Goal: Task Accomplishment & Management: Use online tool/utility

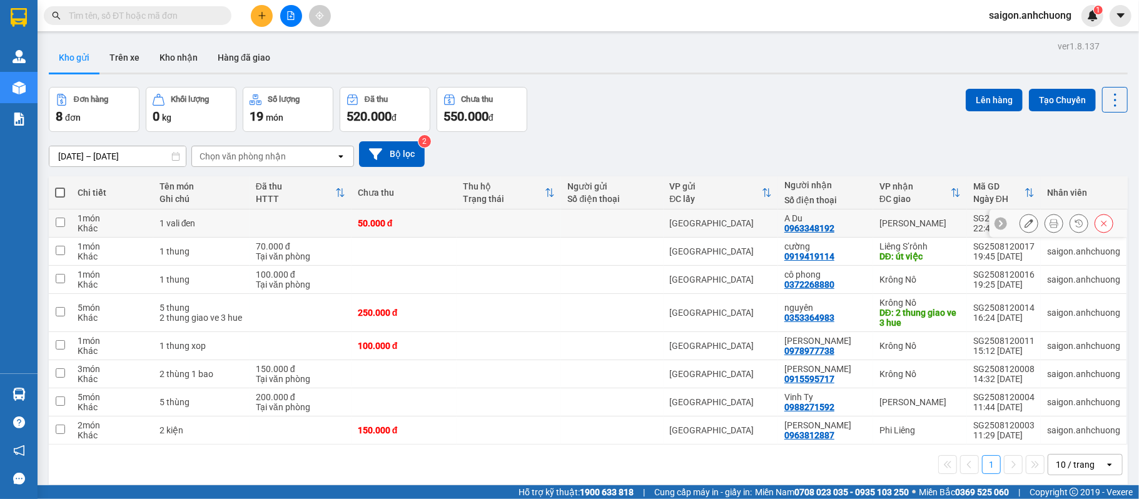
click at [238, 224] on div "1 vali đen" at bounding box center [202, 223] width 84 height 10
checkbox input "true"
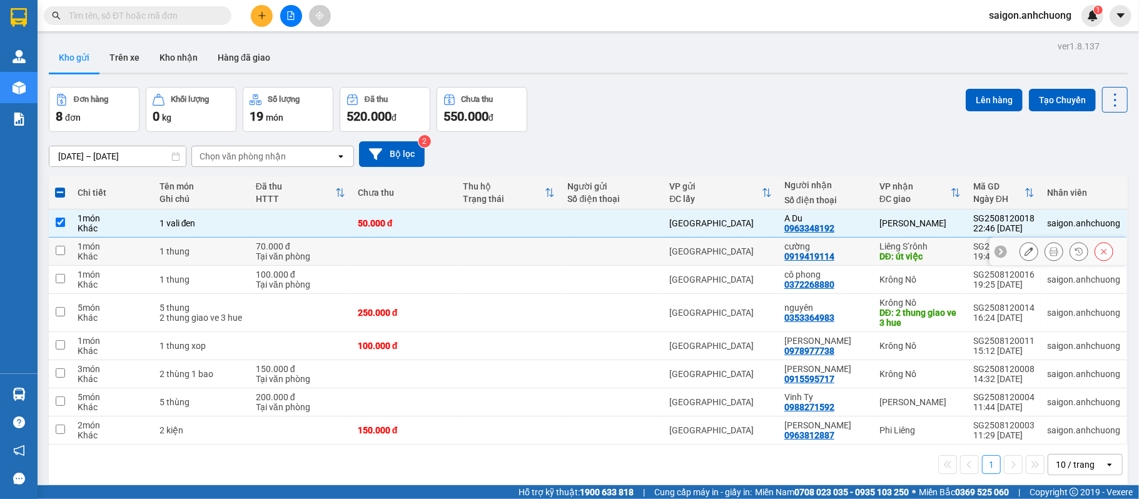
click at [228, 255] on div "1 thung" at bounding box center [202, 252] width 84 height 10
checkbox input "true"
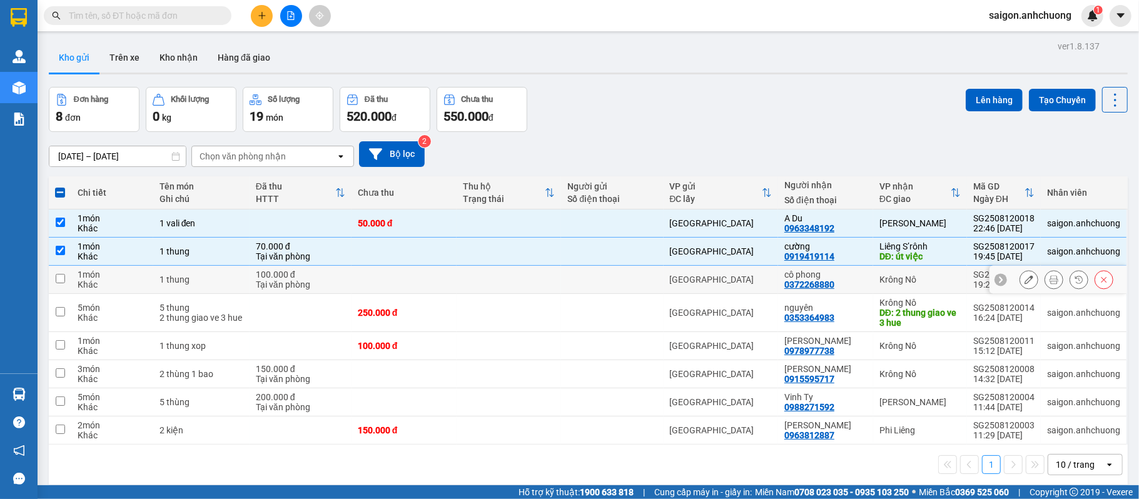
click at [218, 276] on div "1 thung" at bounding box center [202, 280] width 84 height 10
checkbox input "true"
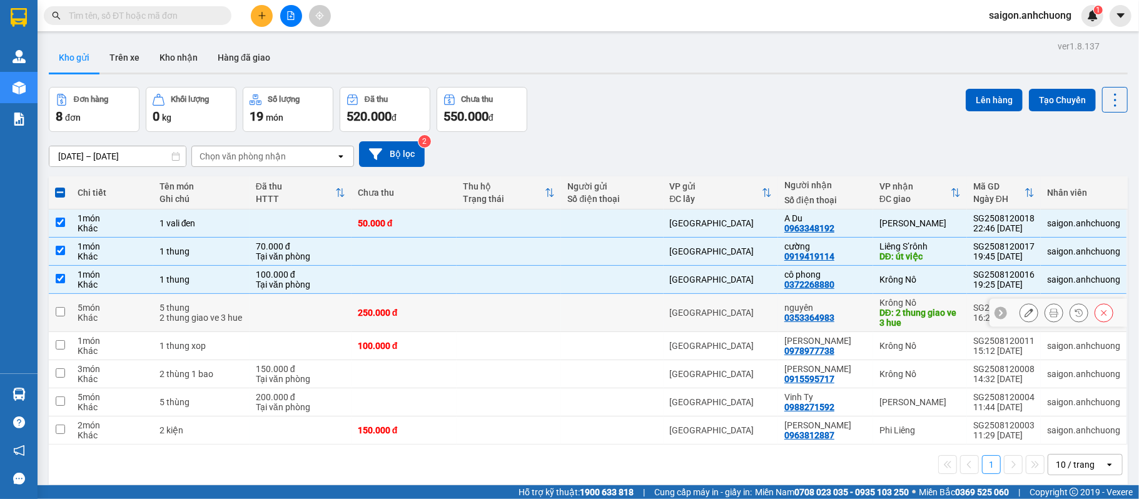
click at [244, 304] on td "5 thung 2 thung giao ve 3 hue" at bounding box center [201, 313] width 96 height 38
checkbox input "true"
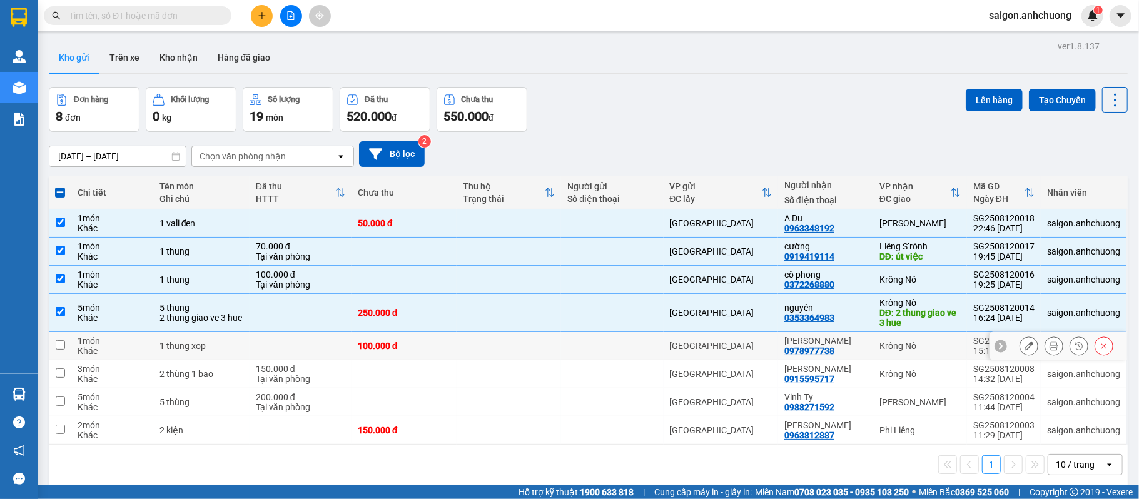
click at [241, 354] on td "1 thung xop" at bounding box center [201, 346] width 96 height 28
checkbox input "true"
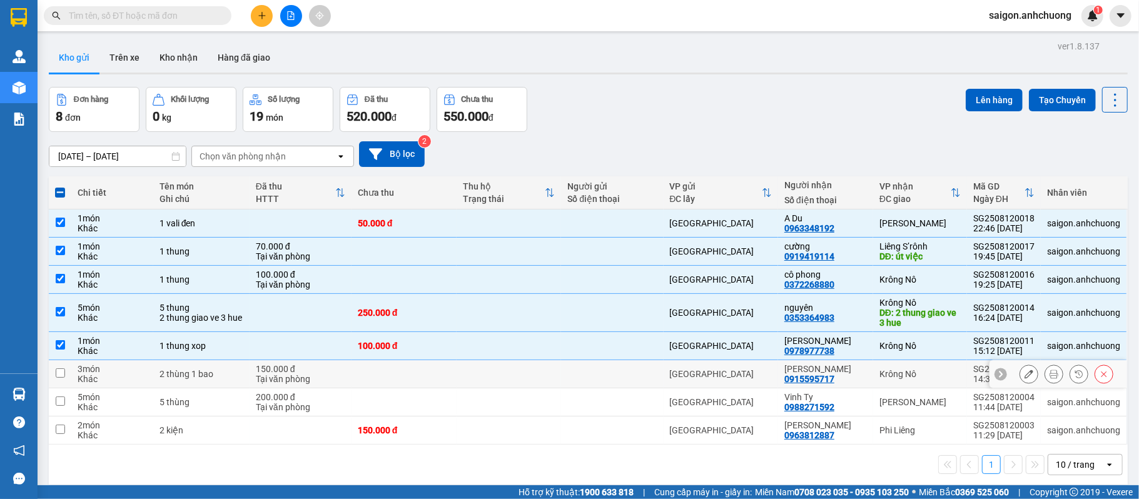
click at [233, 379] on div "2 thùng 1 bao" at bounding box center [202, 374] width 84 height 10
checkbox input "true"
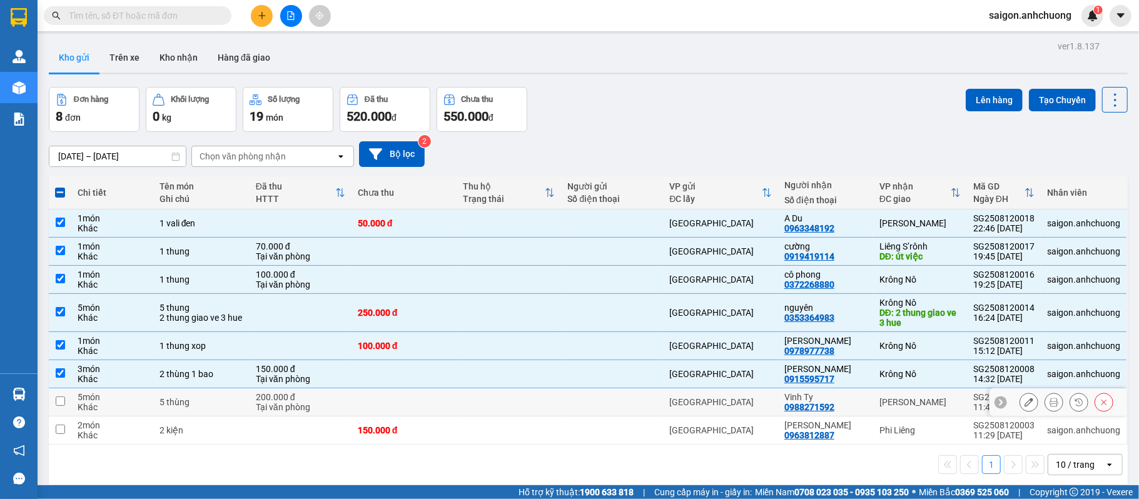
click at [230, 396] on td "5 thùng" at bounding box center [201, 403] width 96 height 28
checkbox input "true"
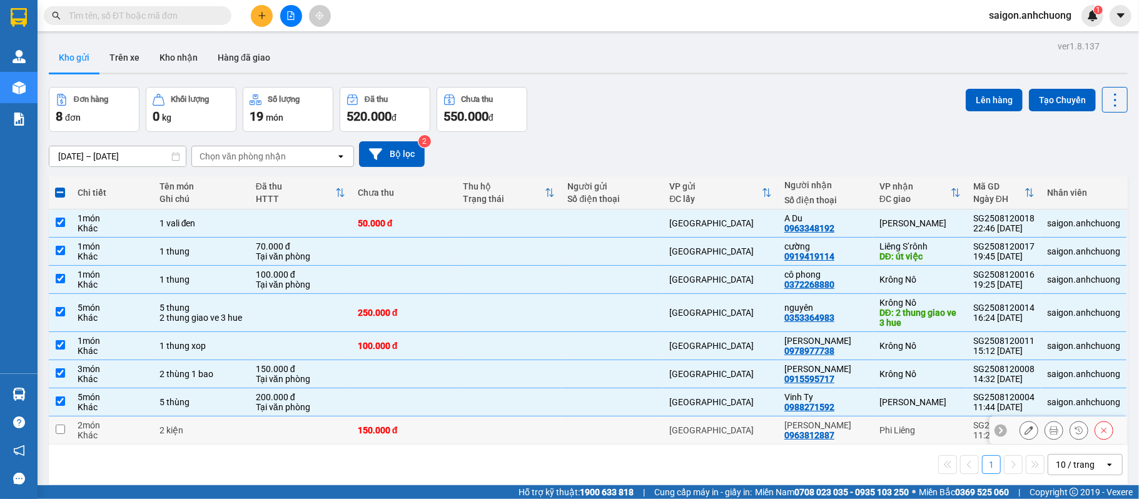
drag, startPoint x: 242, startPoint y: 431, endPoint x: 248, endPoint y: 429, distance: 7.1
click at [243, 431] on div "2 kiện" at bounding box center [202, 431] width 84 height 10
checkbox input "true"
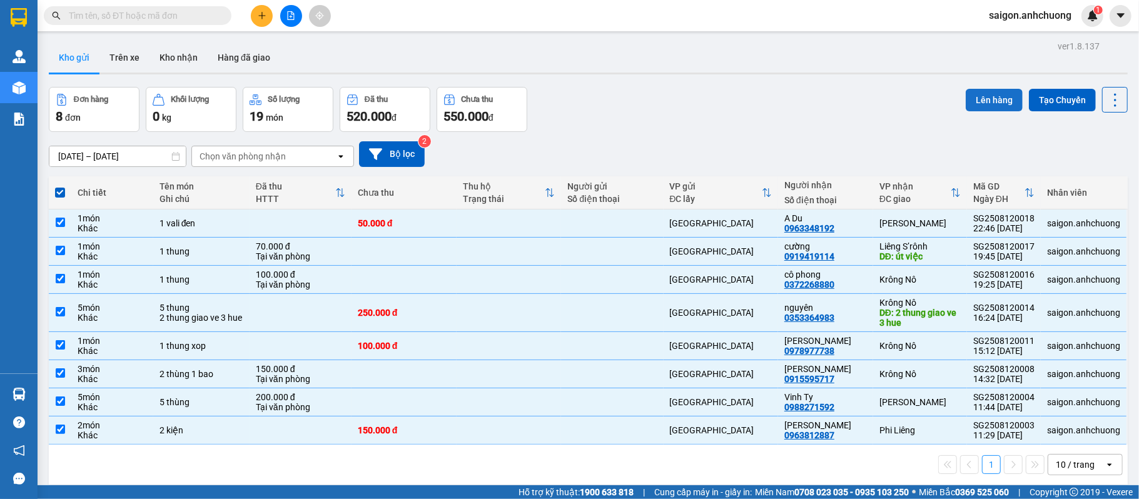
click at [987, 98] on button "Lên hàng" at bounding box center [994, 100] width 57 height 23
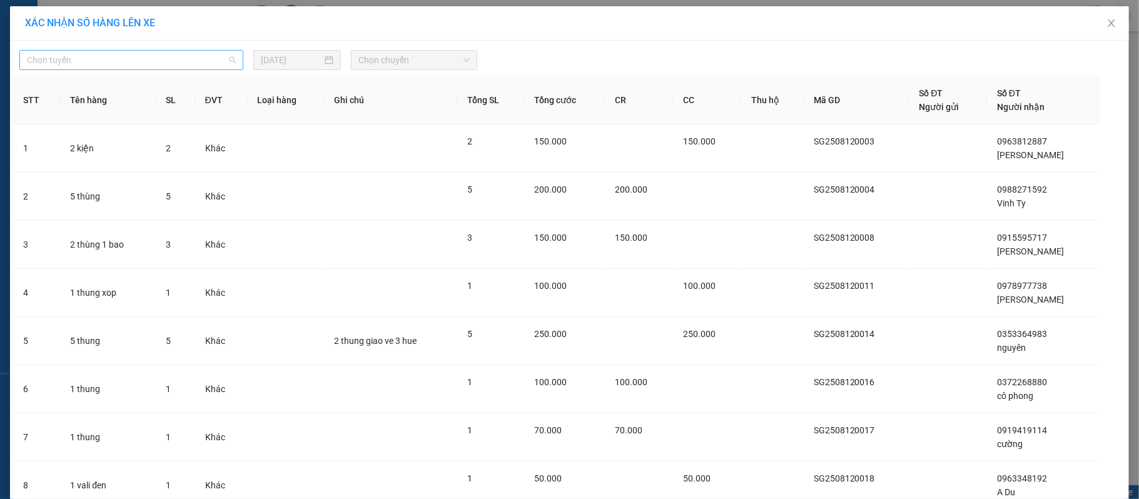
click at [83, 66] on span "Chọn tuyến" at bounding box center [131, 60] width 209 height 19
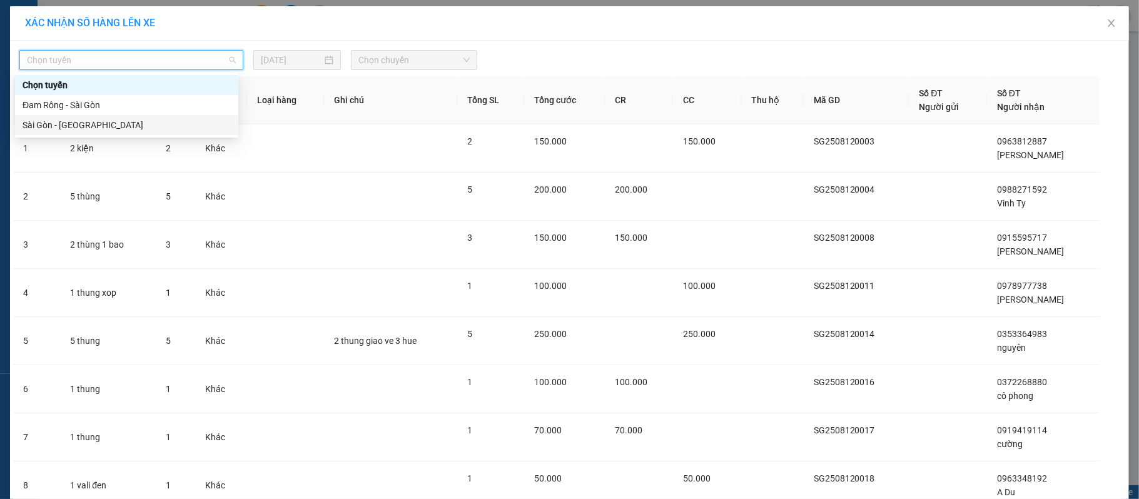
click at [65, 126] on div "Sài Gòn - [GEOGRAPHIC_DATA]" at bounding box center [127, 125] width 208 height 14
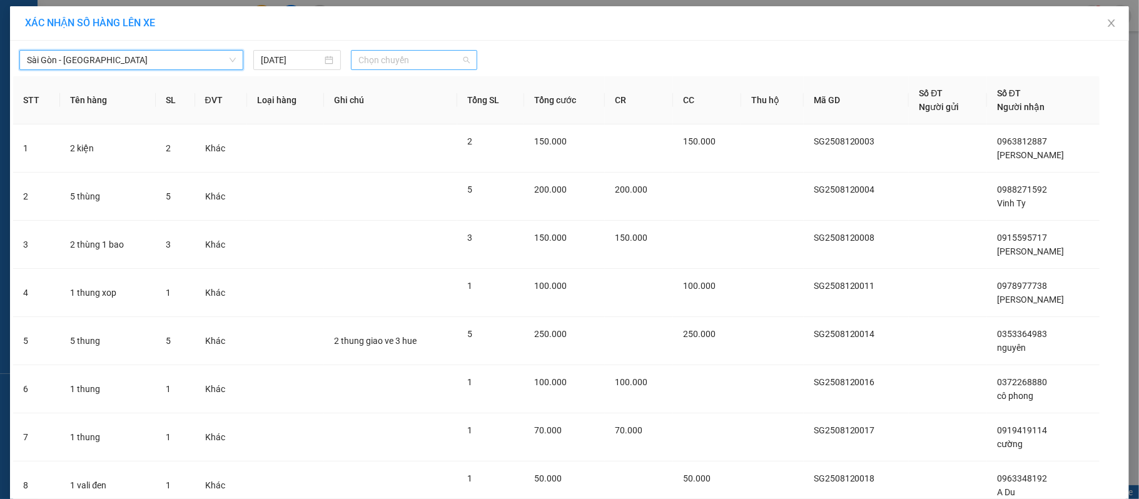
click at [399, 65] on span "Chọn chuyến" at bounding box center [414, 60] width 111 height 19
click at [413, 108] on div "07:00 - 50H-29.456" at bounding box center [402, 105] width 98 height 14
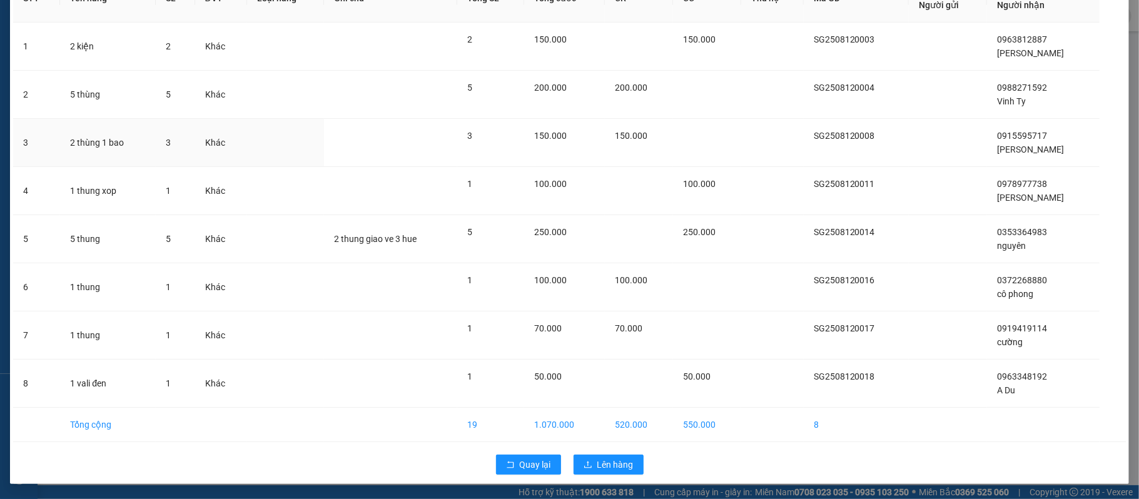
scroll to position [111, 0]
click at [613, 461] on span "Lên hàng" at bounding box center [616, 465] width 36 height 14
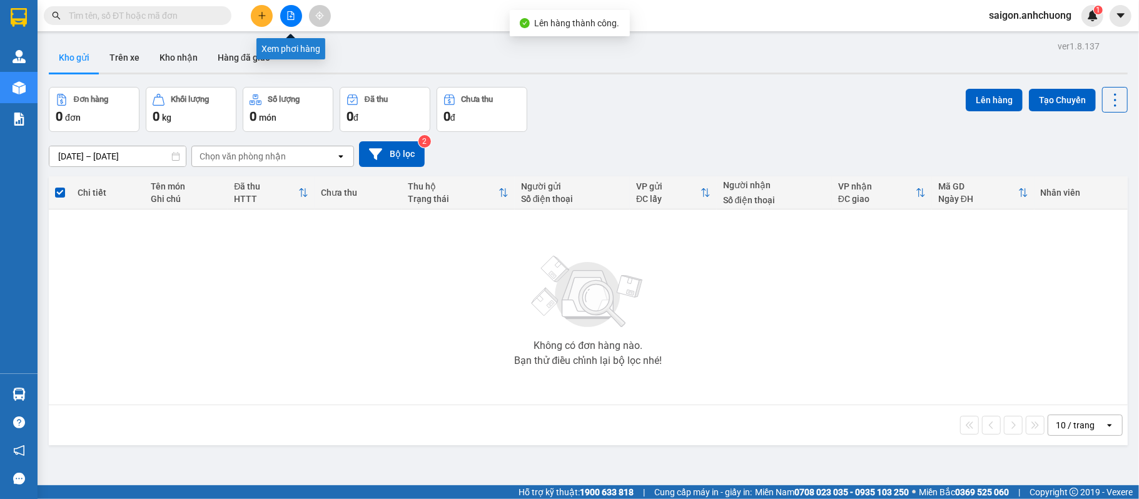
click at [285, 13] on button at bounding box center [291, 16] width 22 height 22
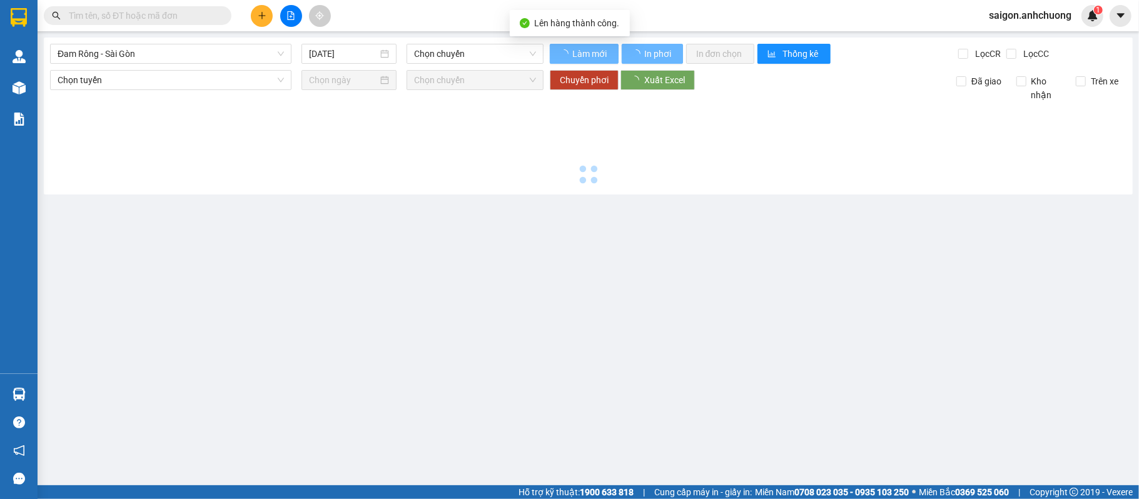
type input "[DATE]"
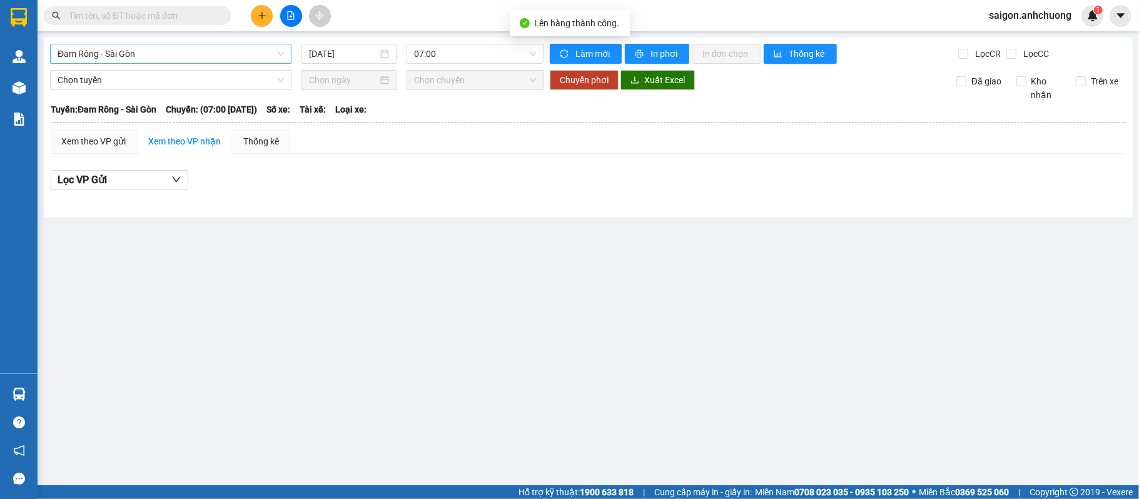
click at [150, 66] on body "Kết quả tìm kiếm ( 0 ) Bộ lọc Ngày tạo đơn gần nhất No Data saigon.anhchuong 1 …" at bounding box center [569, 249] width 1139 height 499
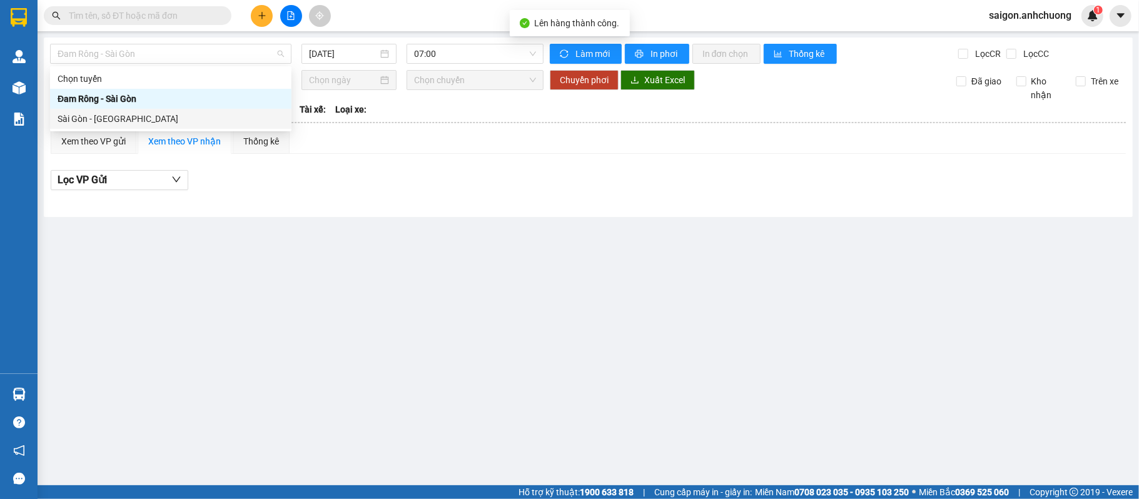
click at [105, 119] on div "Sài Gòn - [GEOGRAPHIC_DATA]" at bounding box center [171, 119] width 227 height 14
type input "[DATE]"
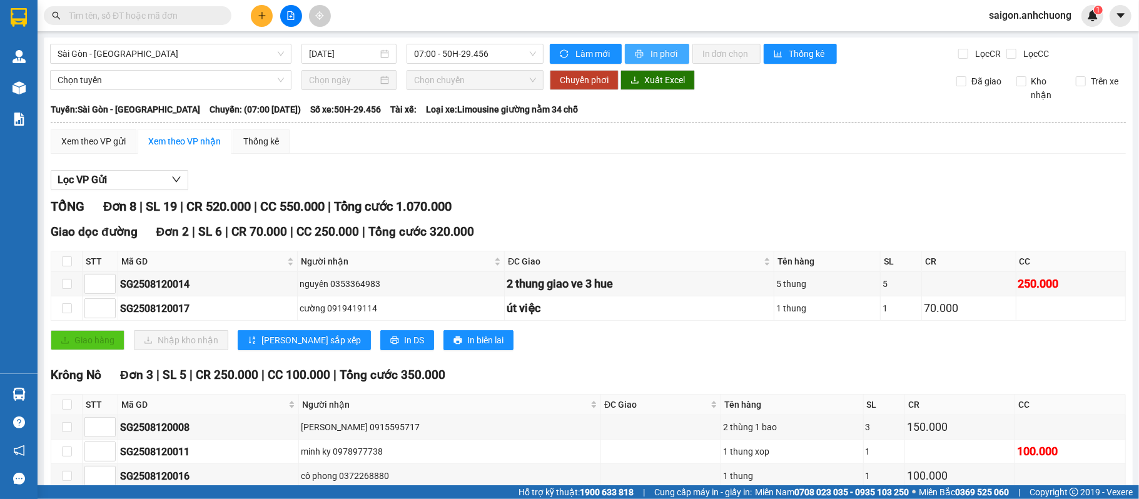
click at [635, 53] on icon "printer" at bounding box center [639, 53] width 9 height 9
